Goal: Task Accomplishment & Management: Use online tool/utility

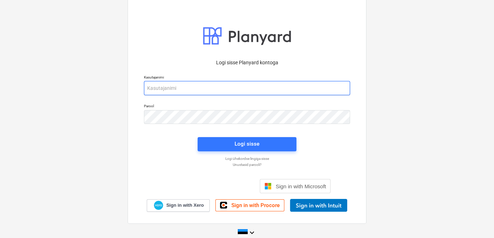
click at [196, 86] on input "email" at bounding box center [247, 88] width 206 height 14
type input "d"
type input "[EMAIL_ADDRESS][DOMAIN_NAME]"
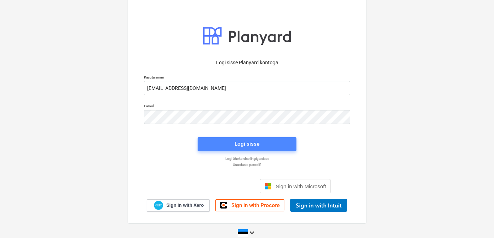
click at [211, 149] on button "Logi sisse" at bounding box center [247, 144] width 99 height 14
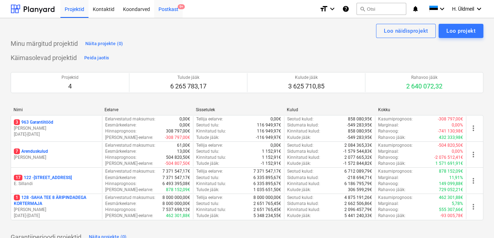
click at [164, 9] on div "Postkast 9+" at bounding box center [168, 9] width 28 height 18
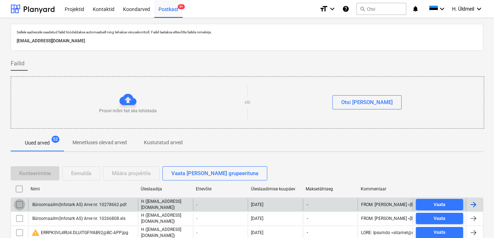
click at [20, 204] on input "checkbox" at bounding box center [19, 204] width 11 height 11
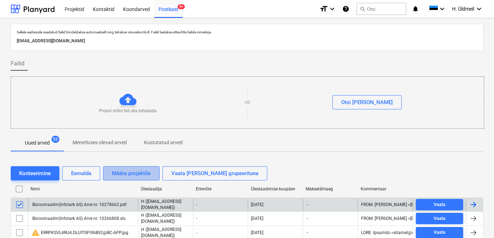
click at [127, 173] on div "Määra projektile" at bounding box center [131, 173] width 39 height 9
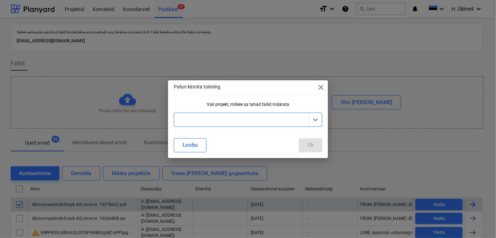
click at [193, 117] on div at bounding box center [242, 119] width 128 height 7
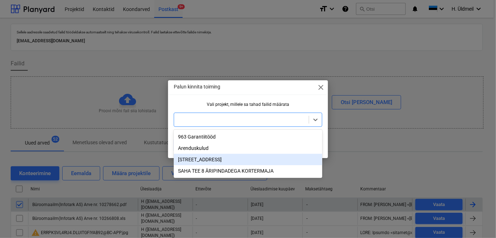
click at [194, 159] on div "[STREET_ADDRESS]" at bounding box center [248, 159] width 149 height 11
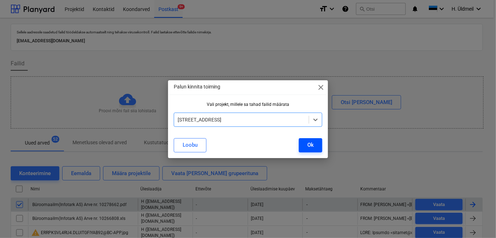
click at [311, 143] on div "Ok" at bounding box center [310, 144] width 6 height 9
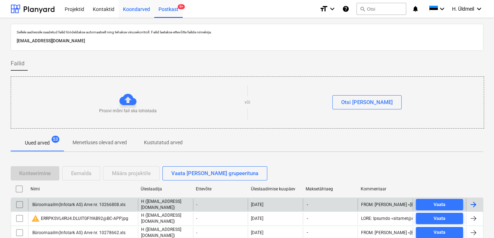
click at [137, 9] on div "Koondarved" at bounding box center [137, 9] width 36 height 18
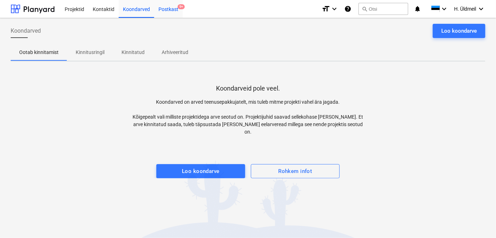
click at [166, 9] on div "Postkast 9+" at bounding box center [168, 9] width 28 height 18
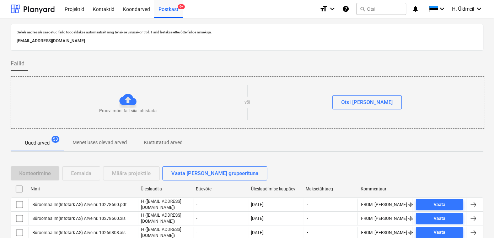
scroll to position [64, 0]
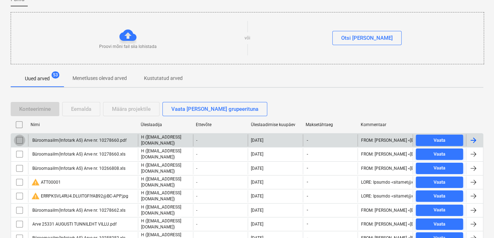
click at [20, 138] on input "checkbox" at bounding box center [19, 140] width 11 height 11
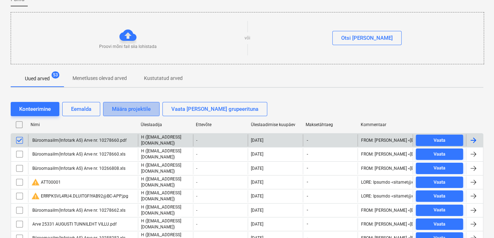
click at [130, 109] on div "Määra projektile" at bounding box center [131, 109] width 39 height 9
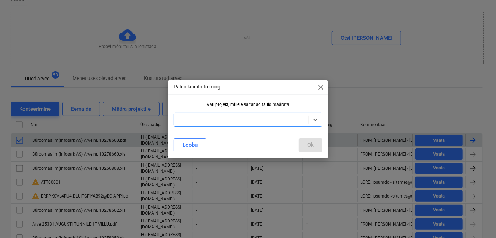
click at [198, 119] on div at bounding box center [242, 119] width 128 height 7
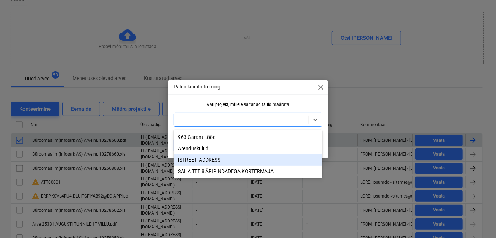
click at [194, 162] on div "[STREET_ADDRESS]" at bounding box center [248, 159] width 149 height 11
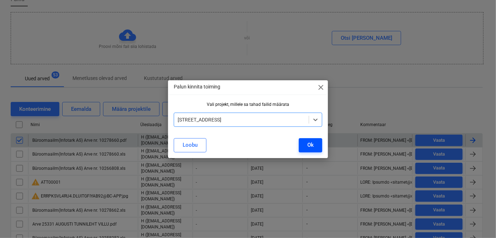
click at [306, 148] on button "Ok" at bounding box center [310, 145] width 23 height 14
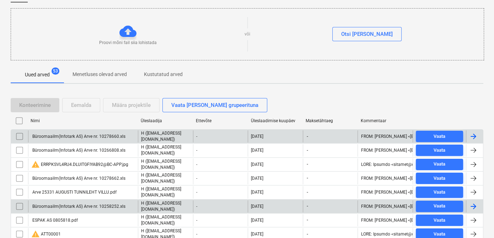
scroll to position [97, 0]
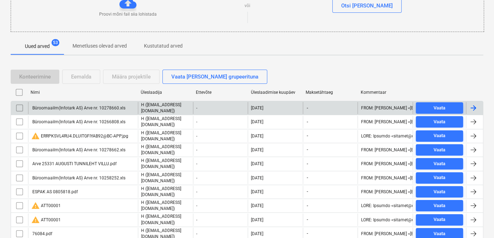
click at [18, 105] on input "checkbox" at bounding box center [19, 107] width 11 height 11
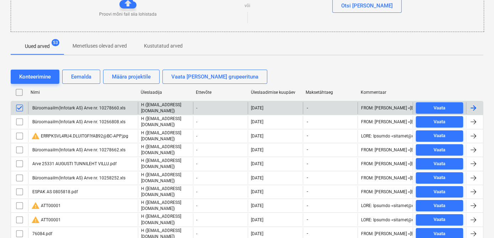
click at [20, 107] on input "checkbox" at bounding box center [19, 107] width 11 height 11
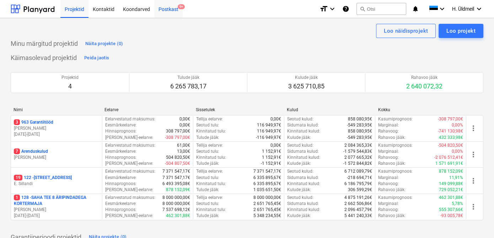
click at [168, 10] on div "Postkast 9+" at bounding box center [168, 9] width 28 height 18
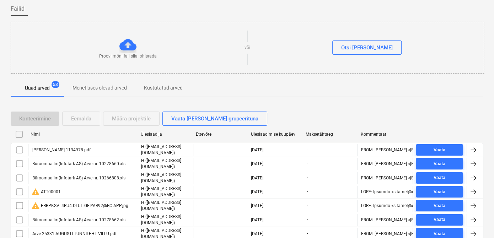
scroll to position [64, 0]
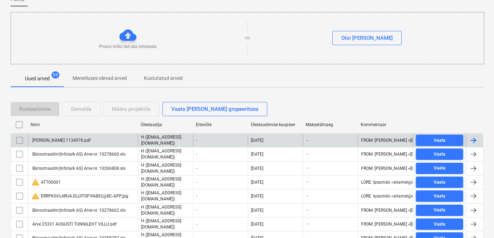
click at [19, 139] on input "checkbox" at bounding box center [19, 140] width 11 height 11
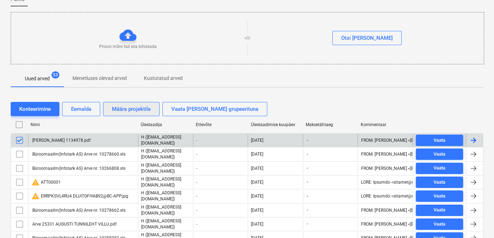
click at [124, 106] on div "Määra projektile" at bounding box center [131, 109] width 39 height 9
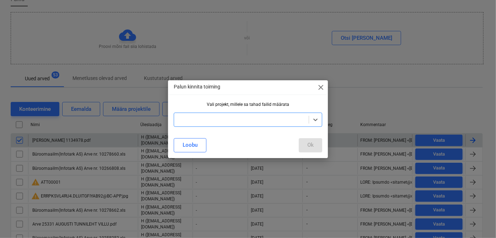
click at [199, 124] on div at bounding box center [241, 120] width 135 height 10
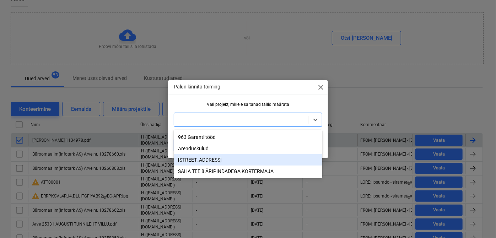
click at [198, 159] on div "[STREET_ADDRESS]" at bounding box center [248, 159] width 149 height 11
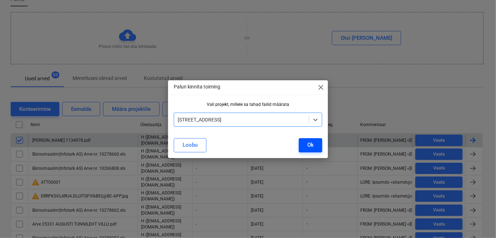
click at [306, 141] on button "Ok" at bounding box center [310, 145] width 23 height 14
